Goal: Task Accomplishment & Management: Use online tool/utility

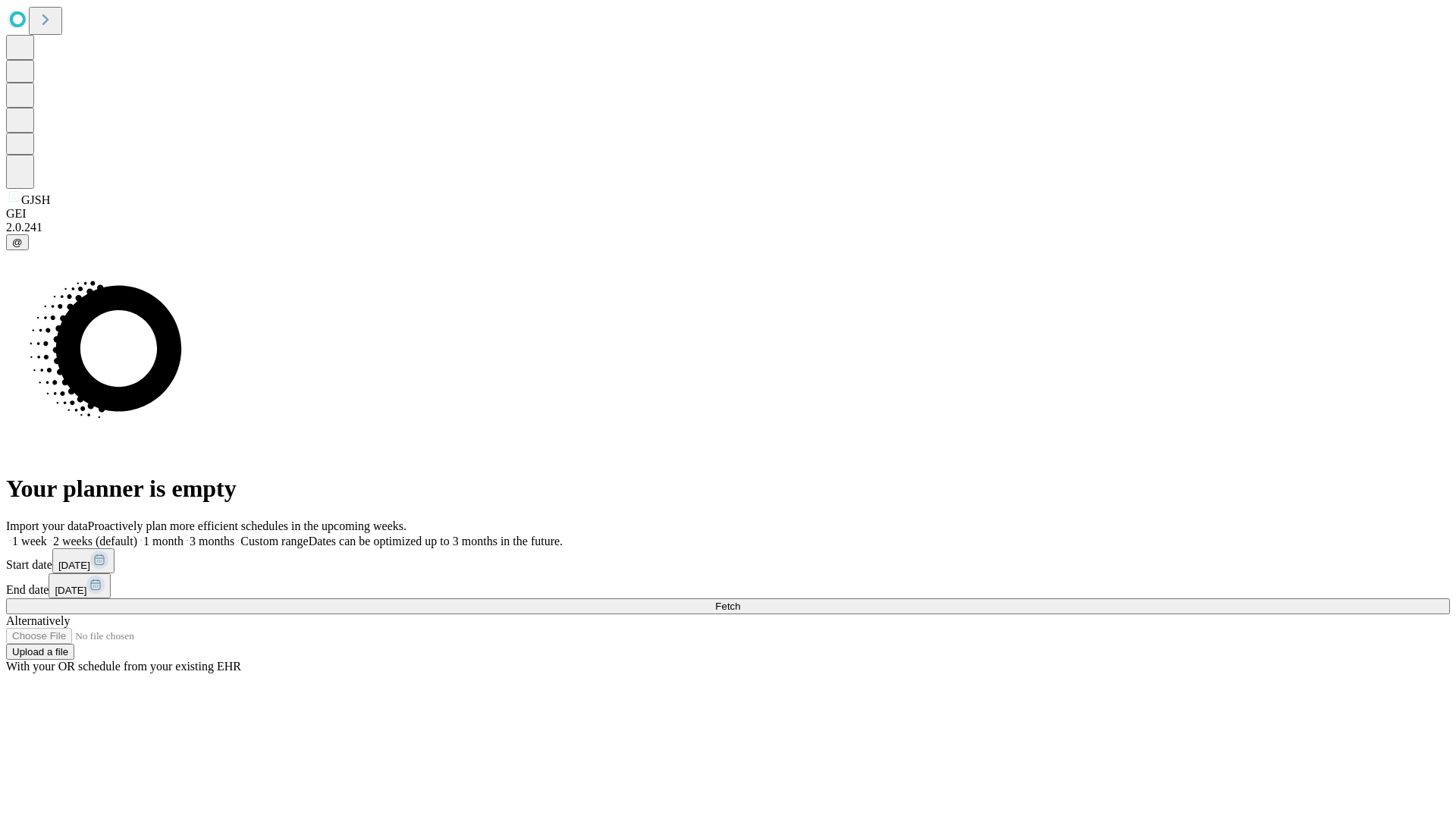
click at [740, 601] on span "Fetch" at bounding box center [728, 606] width 25 height 12
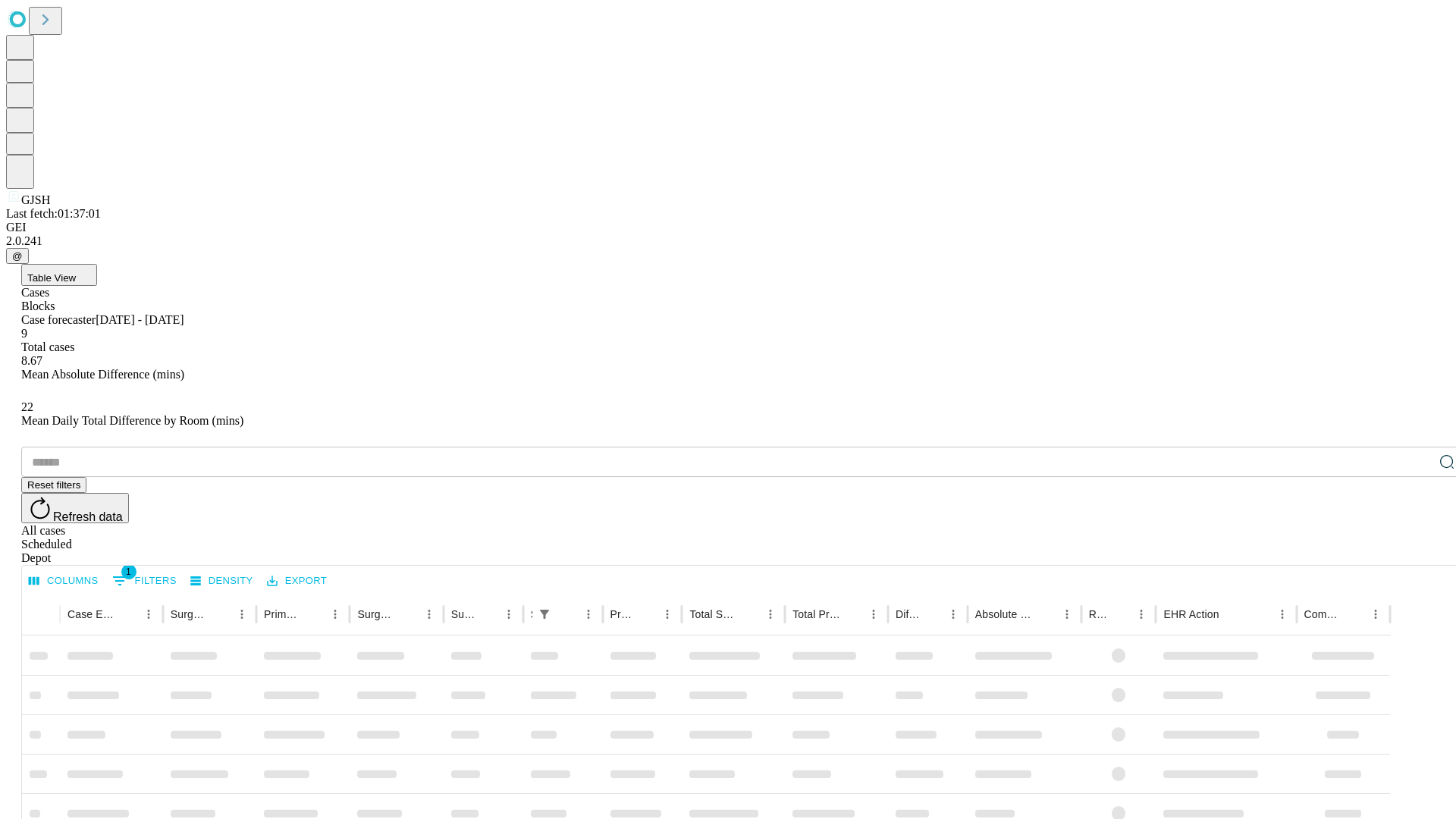
click at [76, 272] on span "Table View" at bounding box center [51, 278] width 48 height 12
